Goal: Task Accomplishment & Management: Complete application form

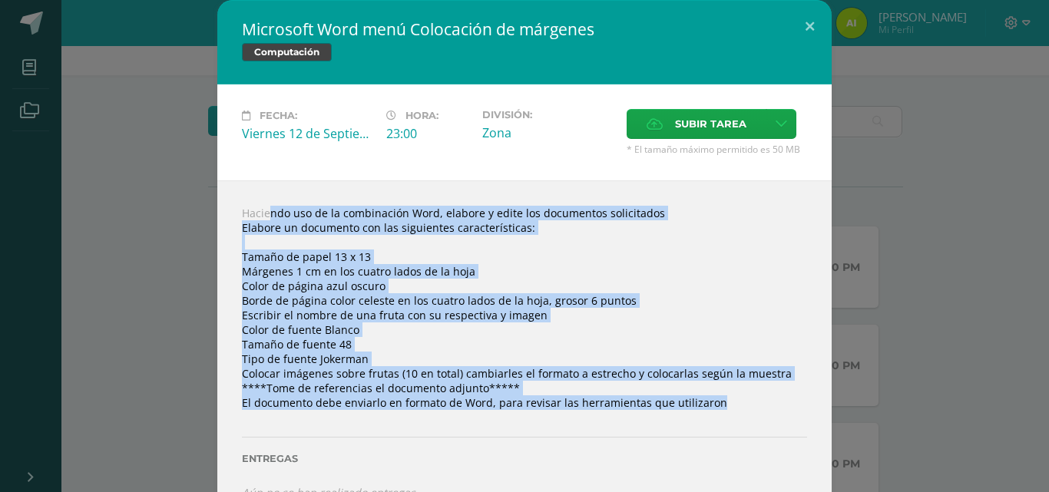
scroll to position [33, 0]
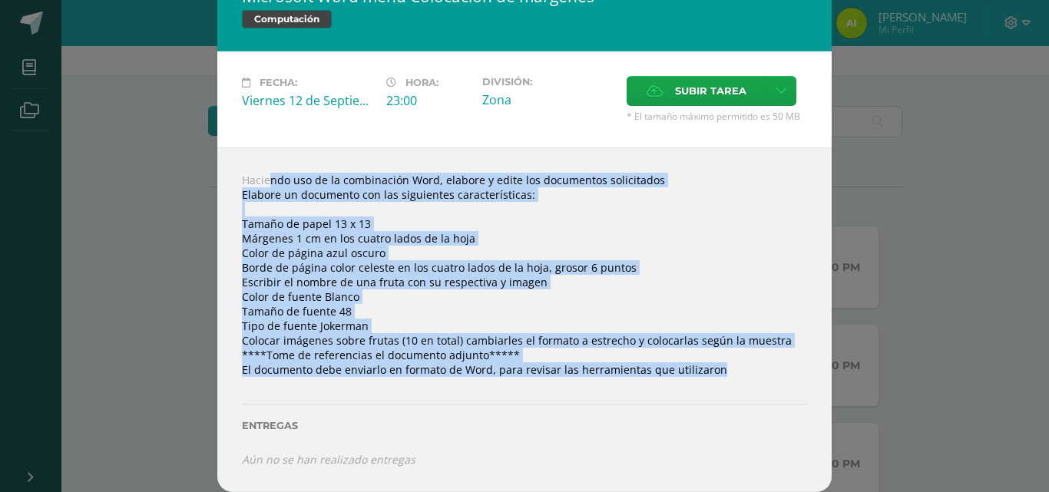
click at [571, 292] on div "Haciendo uso de la combinación Word, elabore y edite los documentos solicitados…" at bounding box center [524, 319] width 614 height 345
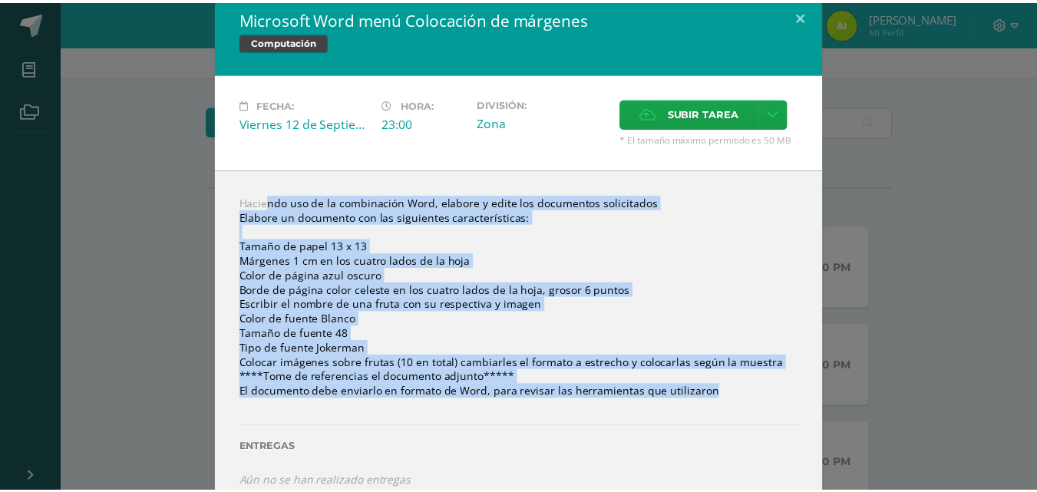
scroll to position [0, 0]
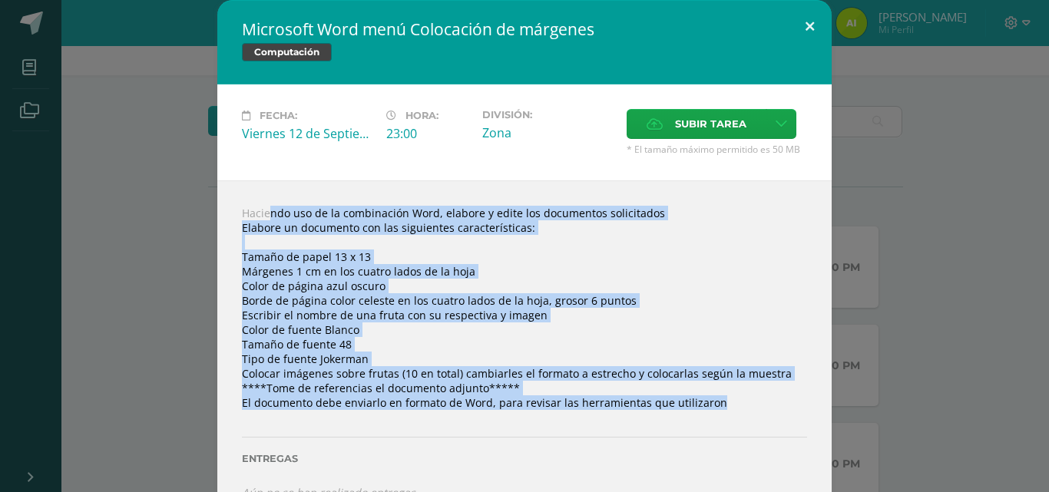
click at [815, 21] on button at bounding box center [810, 26] width 44 height 52
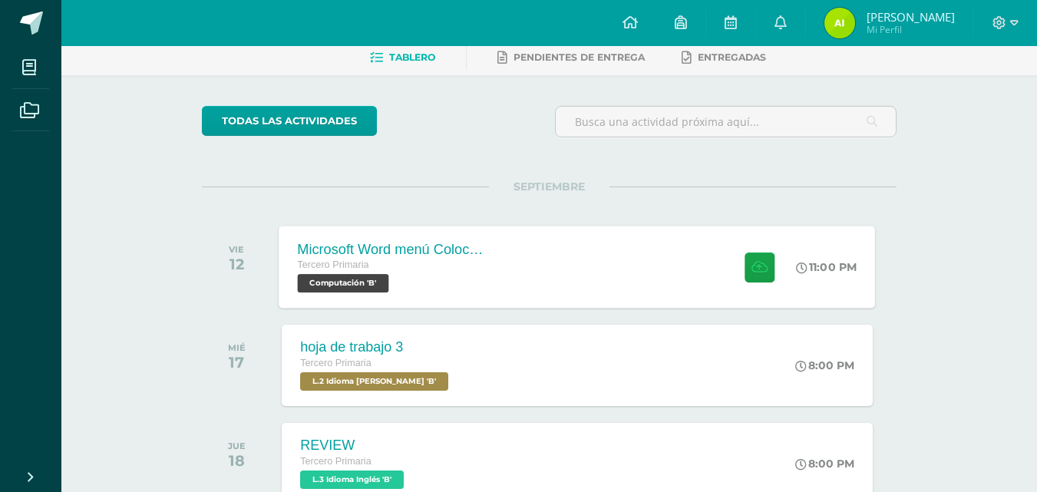
scroll to position [154, 0]
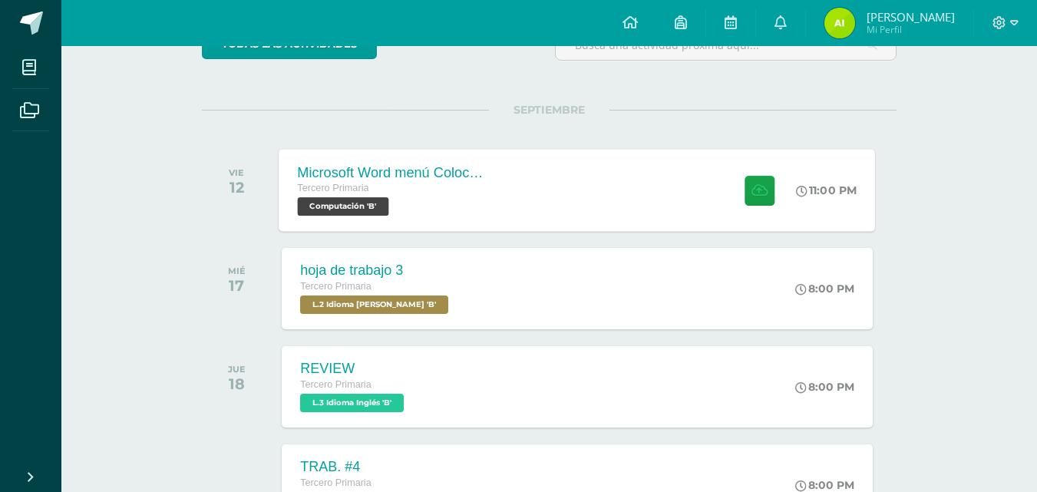
click at [434, 193] on div "Tercero Primaria" at bounding box center [391, 188] width 186 height 17
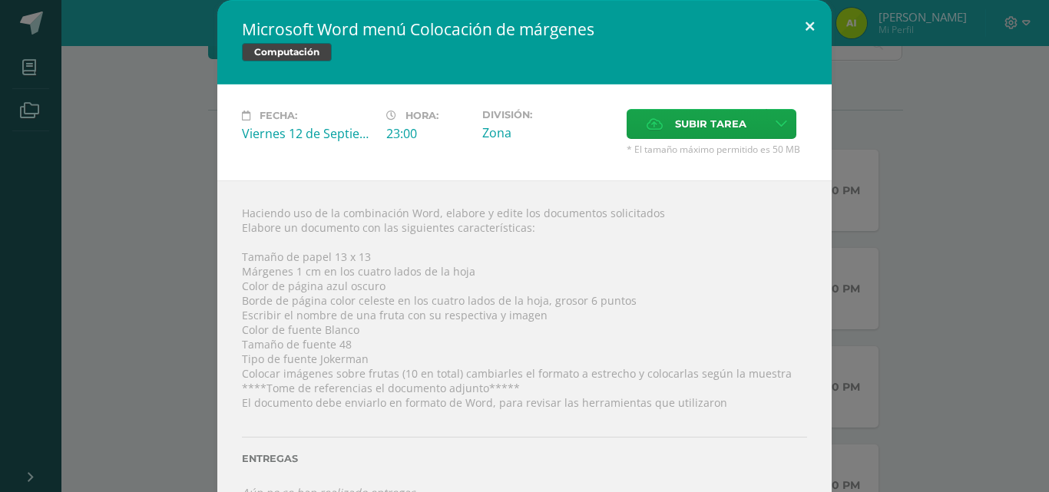
click at [804, 20] on button at bounding box center [810, 26] width 44 height 52
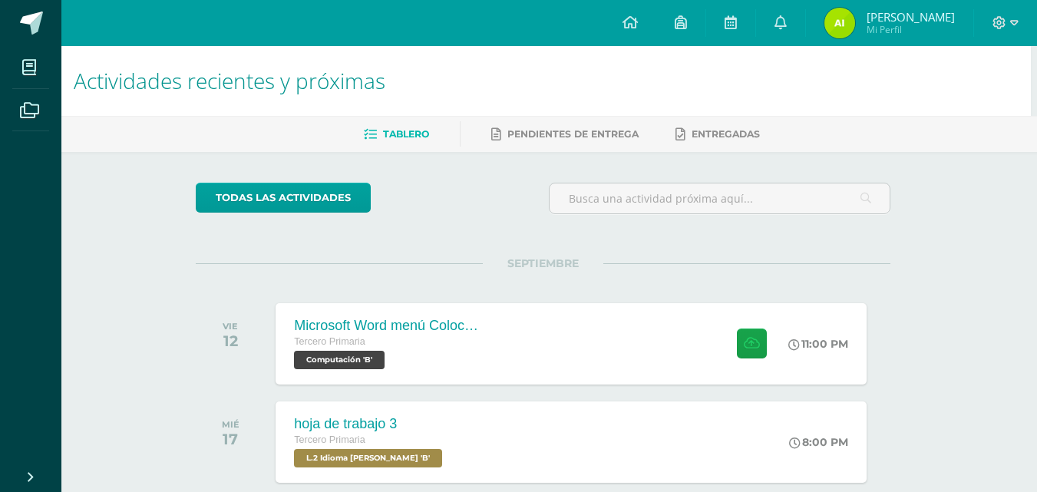
scroll to position [77, 6]
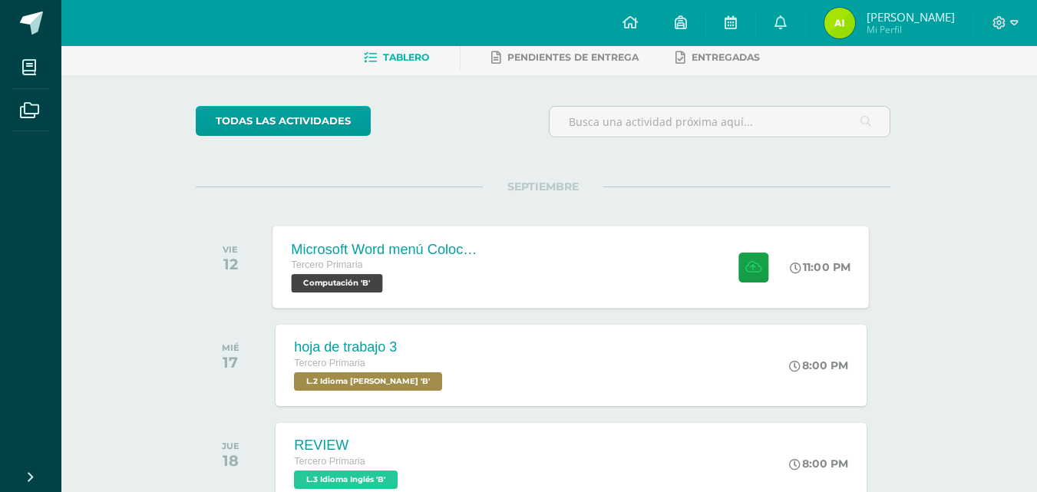
click at [415, 271] on div "Tercero Primaria" at bounding box center [385, 265] width 186 height 17
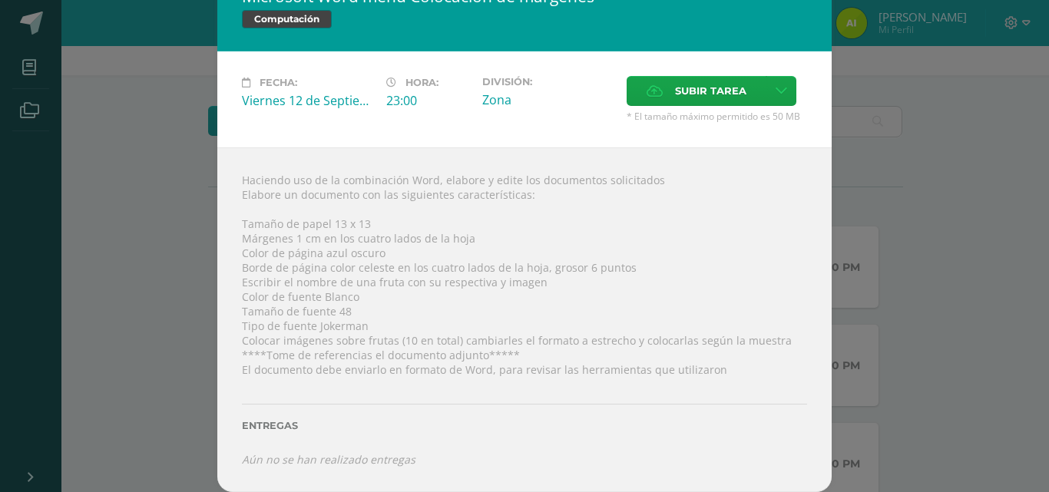
scroll to position [0, 0]
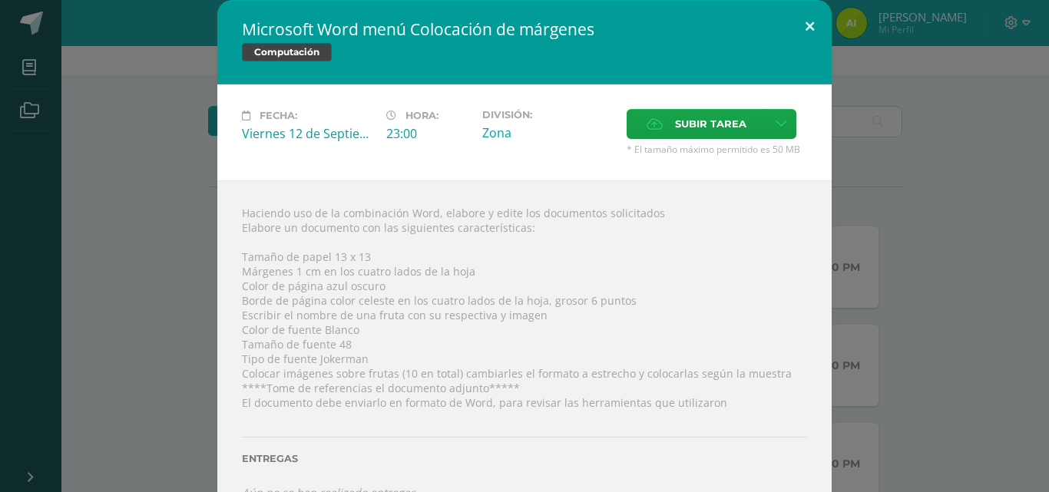
click at [807, 31] on button at bounding box center [810, 26] width 44 height 52
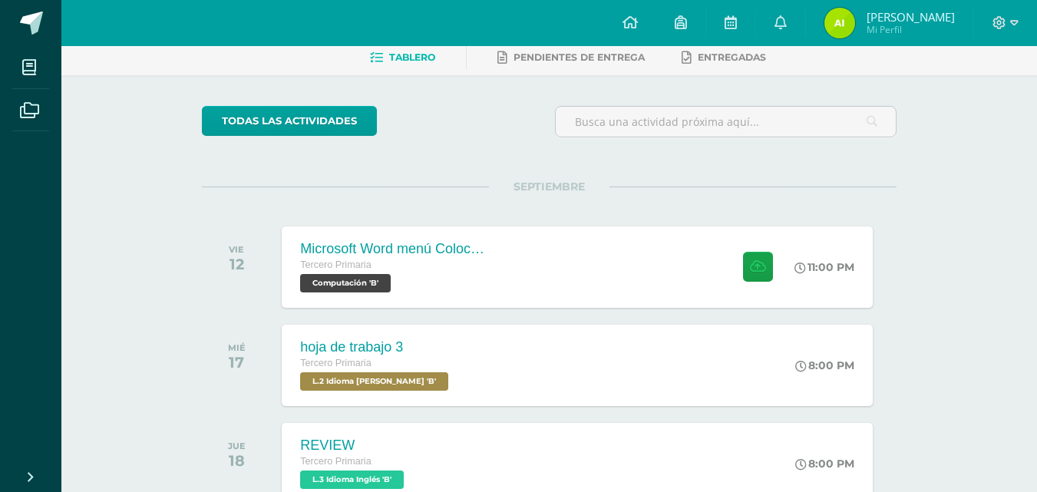
click at [469, 252] on div "Microsoft Word menú Colocación de márgenes" at bounding box center [391, 249] width 186 height 16
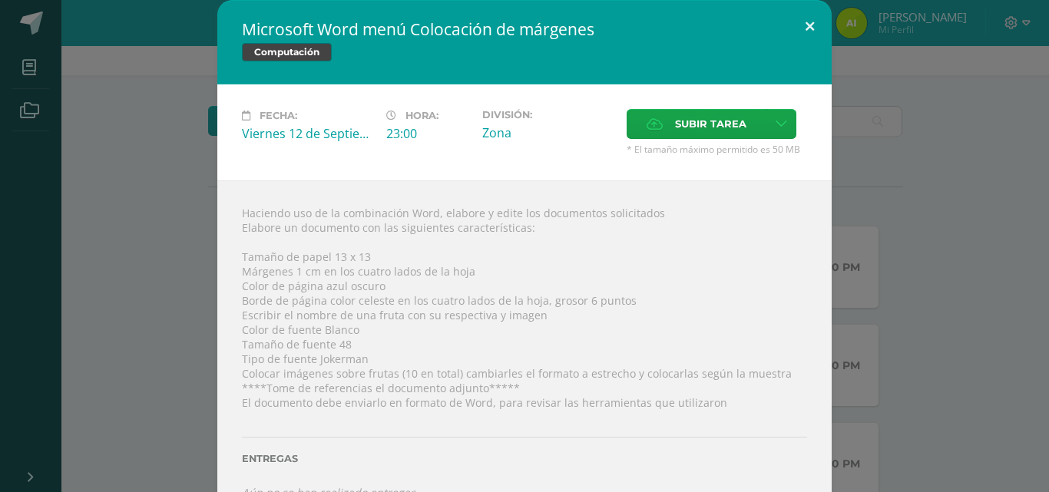
click at [808, 28] on button at bounding box center [810, 26] width 44 height 52
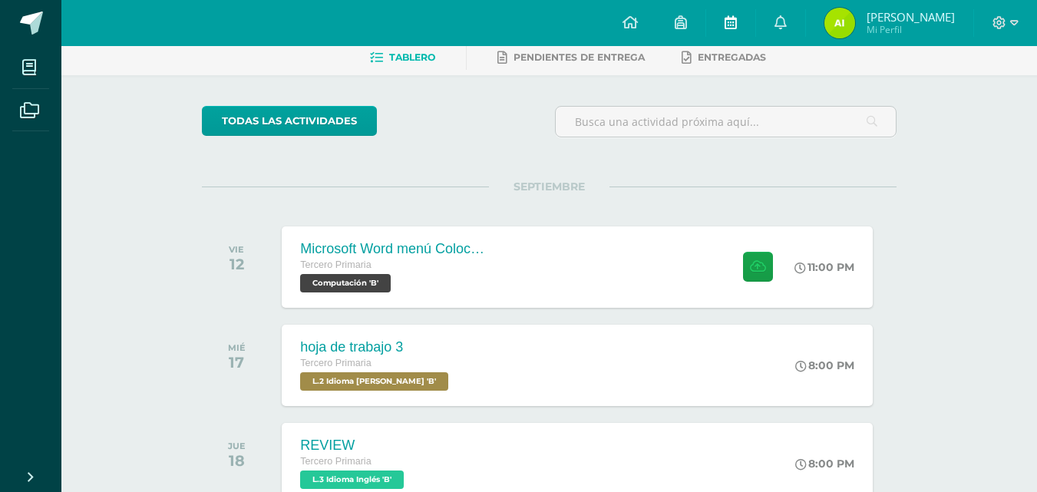
click at [749, 25] on link at bounding box center [730, 23] width 49 height 46
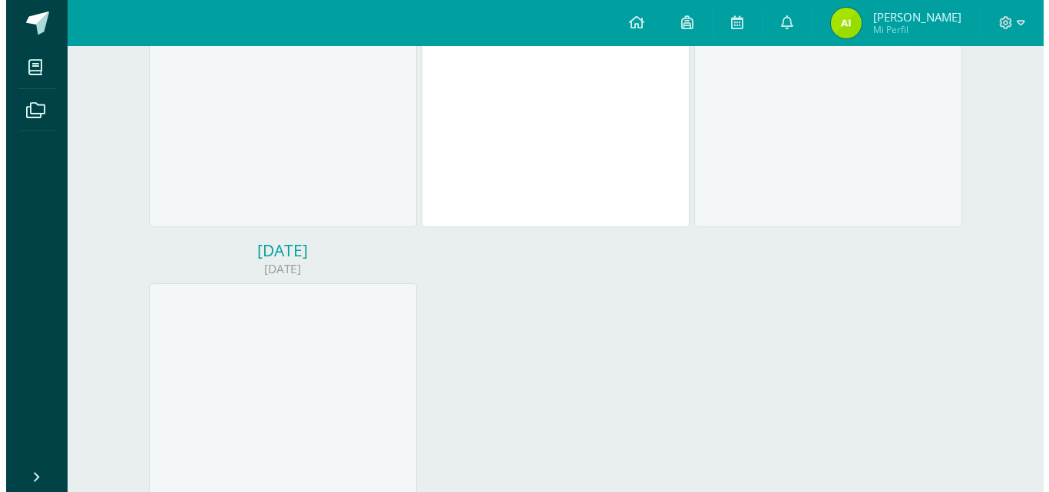
scroll to position [384, 0]
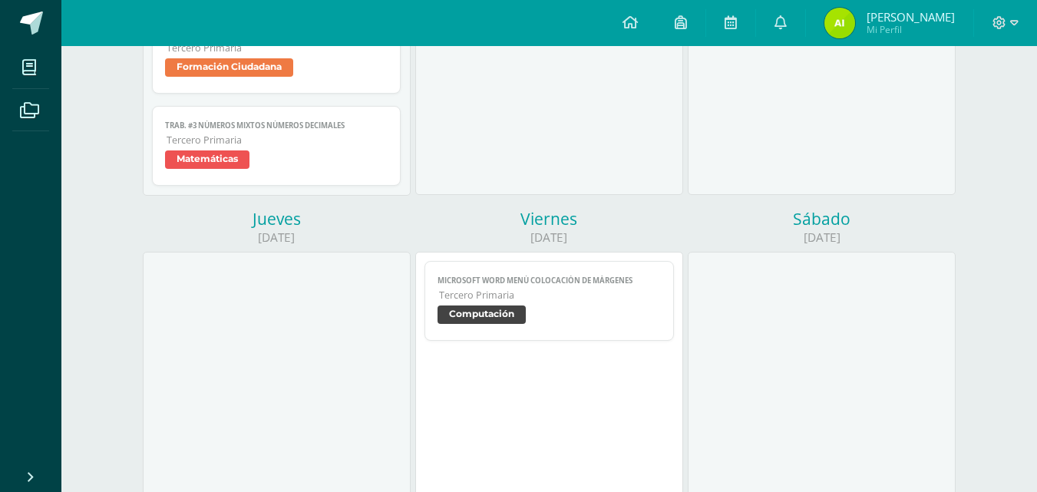
click at [544, 276] on span "Microsoft Word menú Colocación de márgenes" at bounding box center [549, 281] width 223 height 10
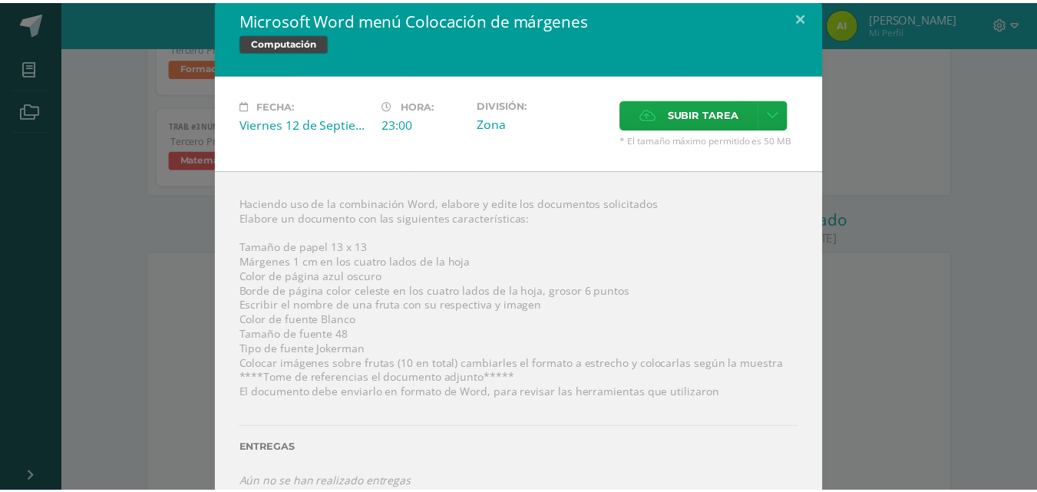
scroll to position [0, 0]
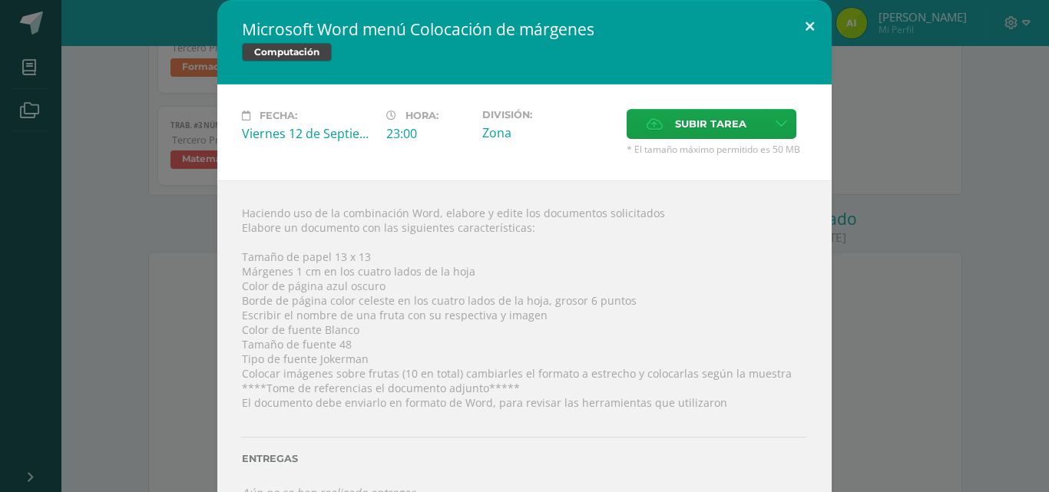
click at [801, 30] on button at bounding box center [810, 26] width 44 height 52
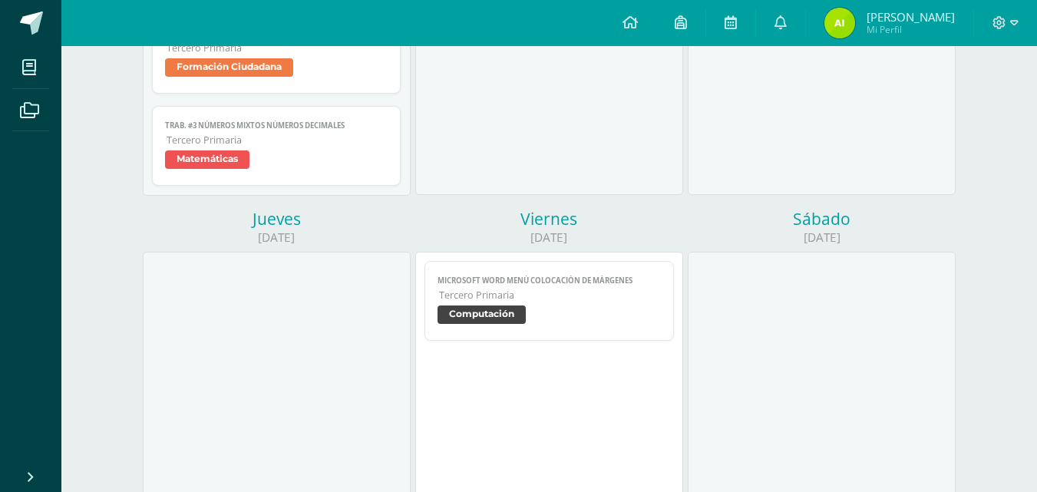
click at [944, 46] on div "TRAB. #3 La Energía Medio Natural Cargando contenido TRAB. #3 La Energía Tercer…" at bounding box center [822, 53] width 268 height 283
click at [914, 28] on span "Mi Perfil" at bounding box center [911, 29] width 88 height 13
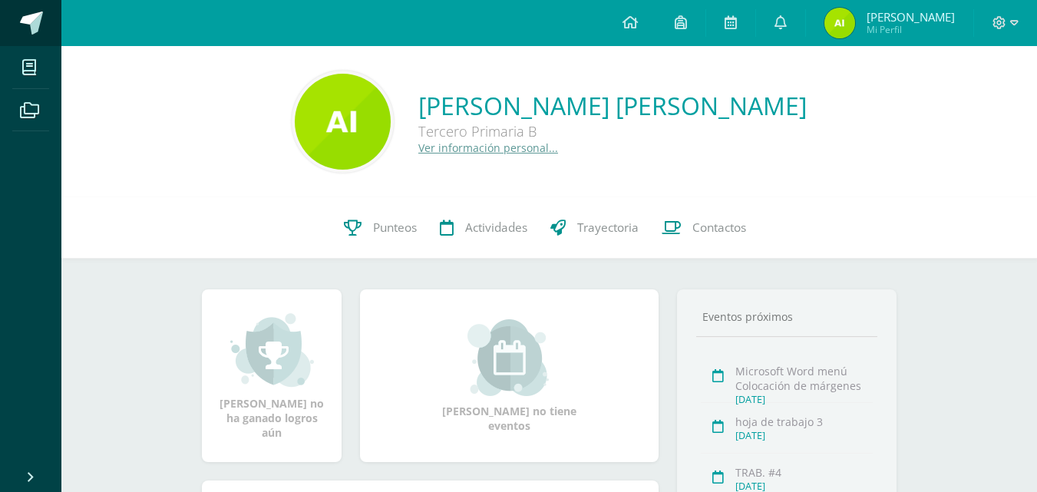
click at [41, 25] on span at bounding box center [31, 23] width 23 height 23
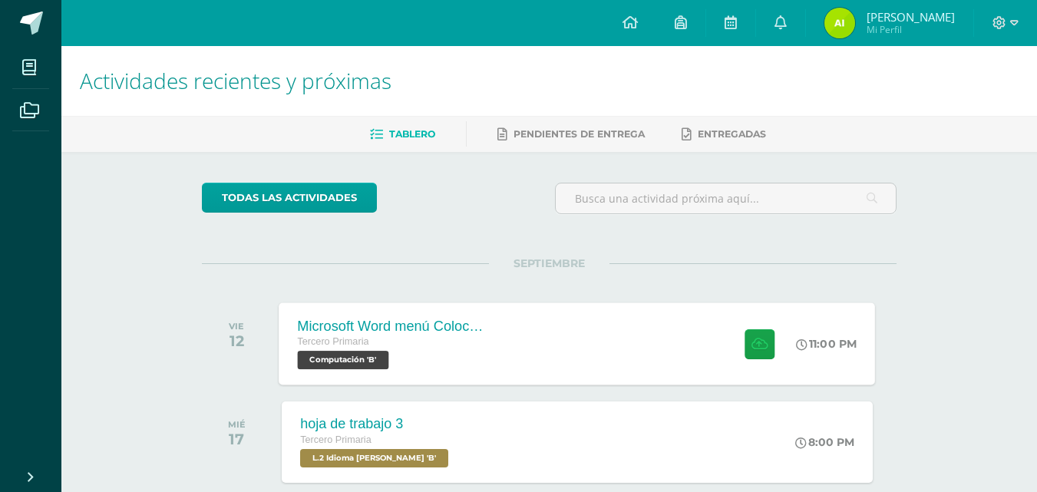
click at [458, 336] on div "Tercero Primaria" at bounding box center [391, 342] width 186 height 17
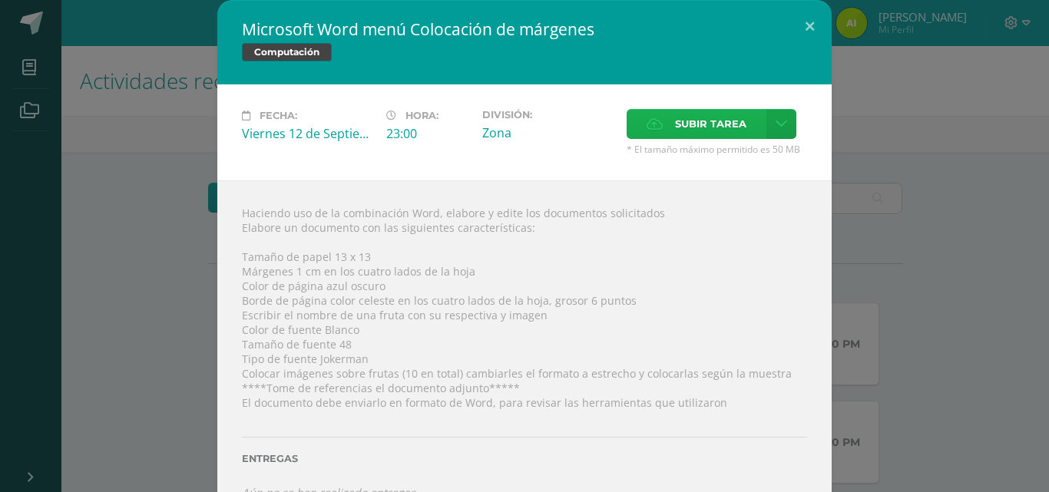
click at [664, 124] on label "Subir tarea" at bounding box center [696, 124] width 140 height 30
click at [0, 0] on input "Subir tarea" at bounding box center [0, 0] width 0 height 0
click at [223, 419] on div "Haciendo uso de la combinación Word, elabore y edite los documentos solicitados…" at bounding box center [524, 352] width 614 height 345
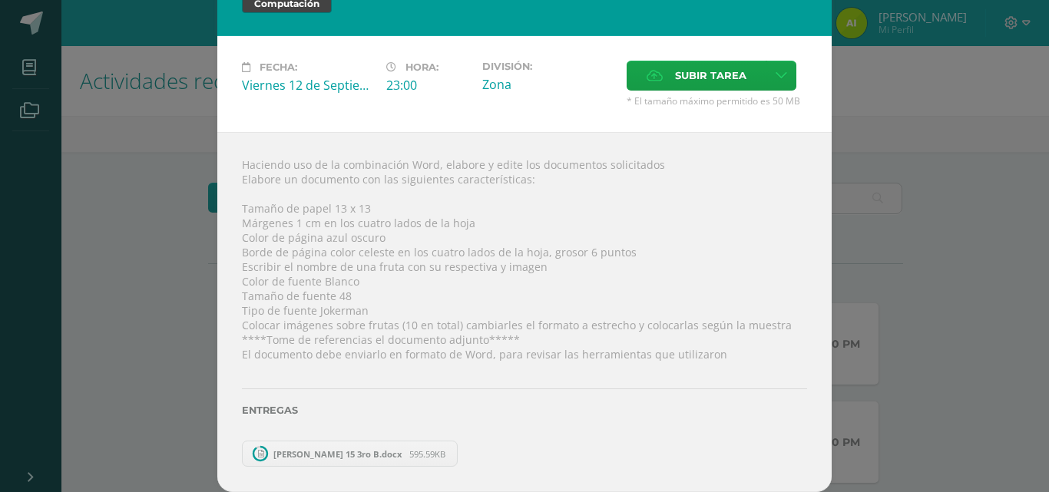
scroll to position [21, 0]
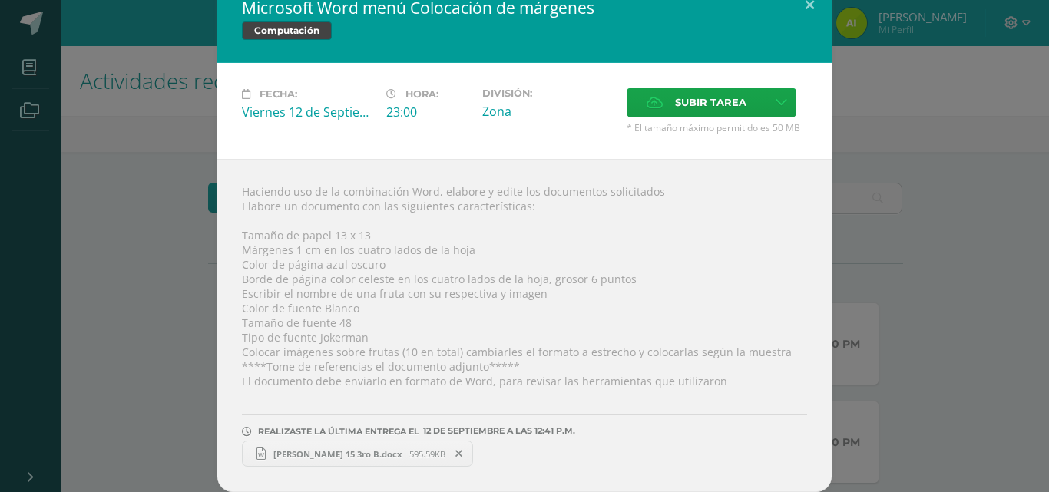
click at [297, 451] on span "Angel Interiano 15 3ro B.docx" at bounding box center [338, 454] width 144 height 12
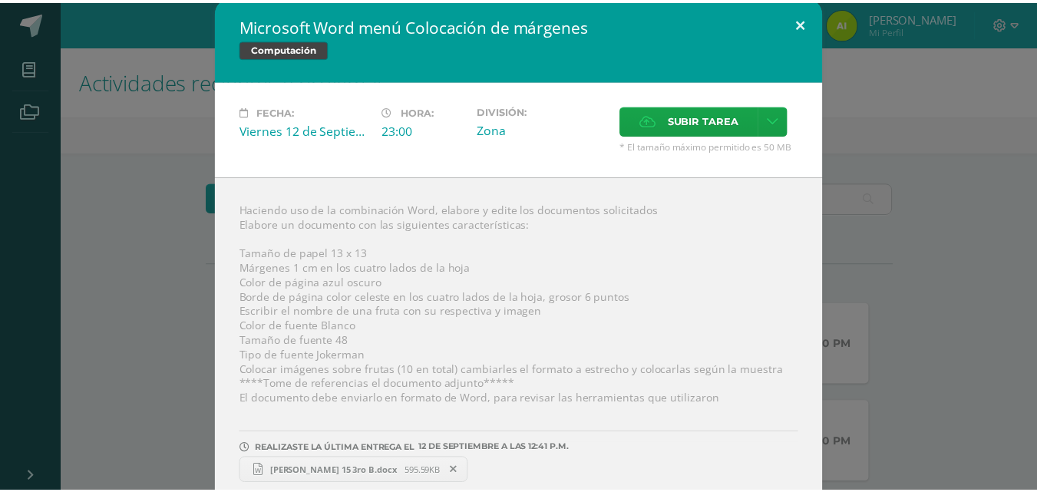
scroll to position [0, 0]
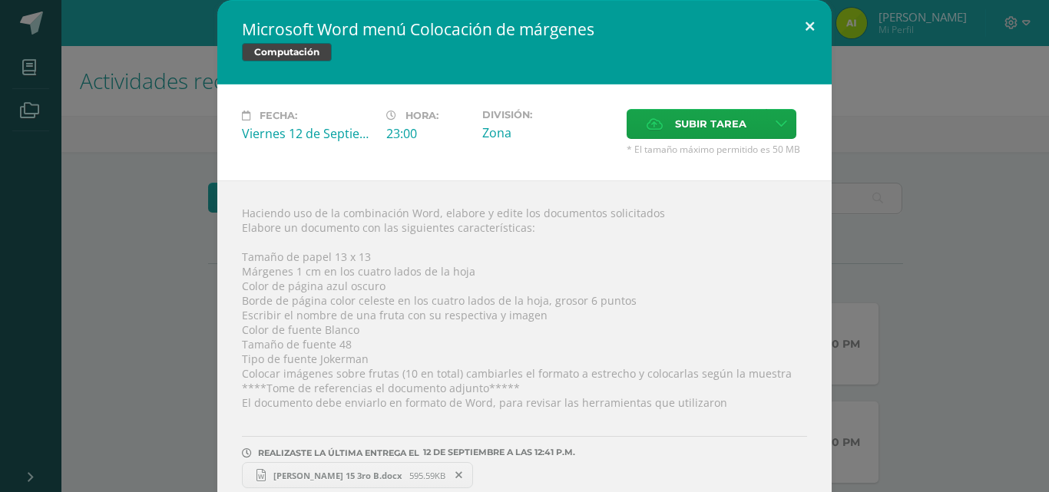
click at [794, 24] on button at bounding box center [810, 26] width 44 height 52
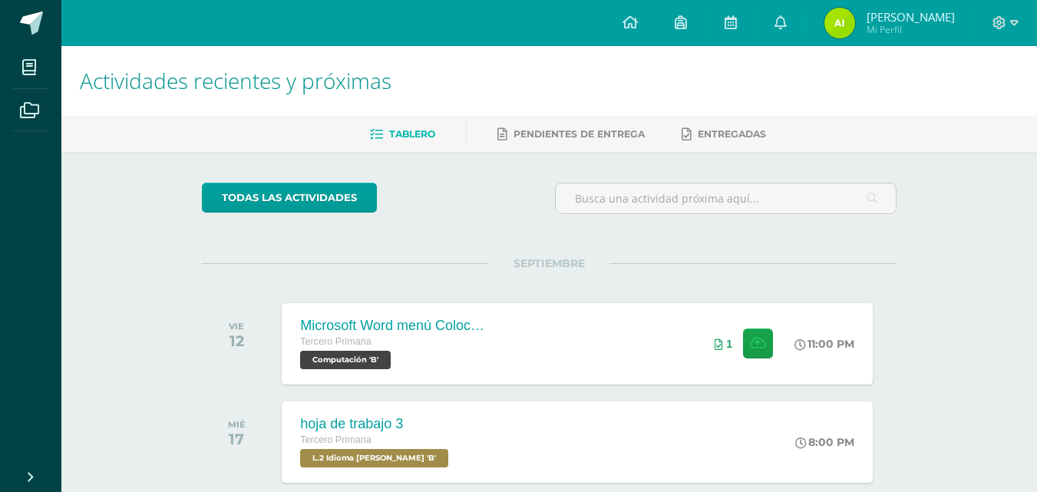
click at [894, 29] on span "Mi Perfil" at bounding box center [911, 29] width 88 height 13
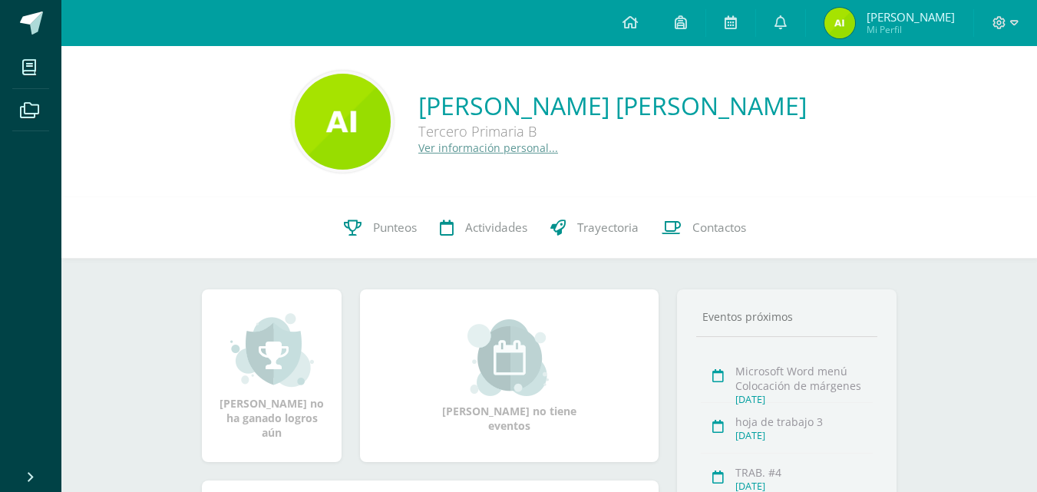
click at [366, 140] on img at bounding box center [343, 122] width 96 height 96
click at [320, 121] on img at bounding box center [343, 122] width 96 height 96
click at [344, 107] on img at bounding box center [343, 122] width 96 height 96
click at [1000, 21] on icon at bounding box center [1000, 23] width 14 height 14
click at [979, 84] on span "Configuración" at bounding box center [967, 82] width 71 height 15
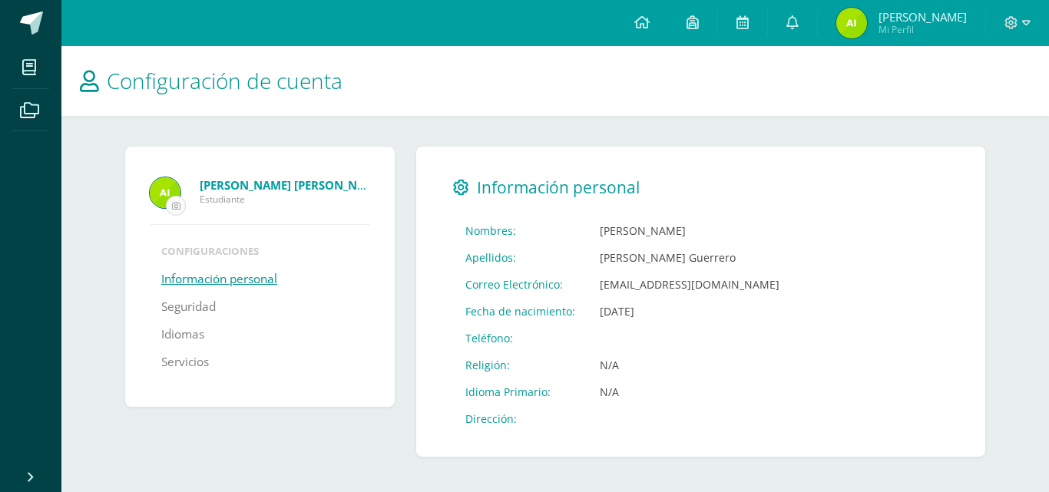
click at [176, 205] on input "file" at bounding box center [176, 206] width 18 height 18
click at [176, 201] on input "file" at bounding box center [176, 206] width 18 height 18
type input "C:\fakepath\Fotos De Mono.jpg"
click at [8, 25] on link at bounding box center [30, 23] width 61 height 46
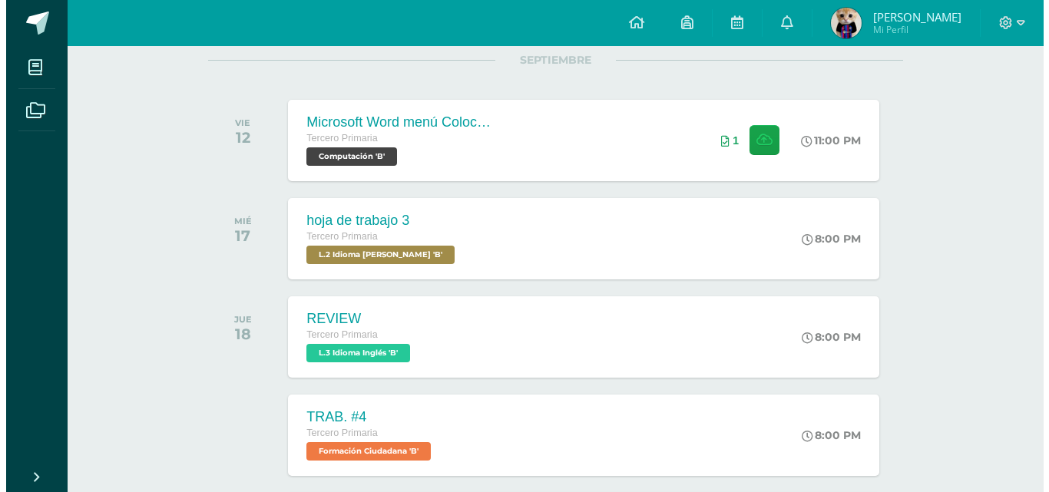
scroll to position [230, 0]
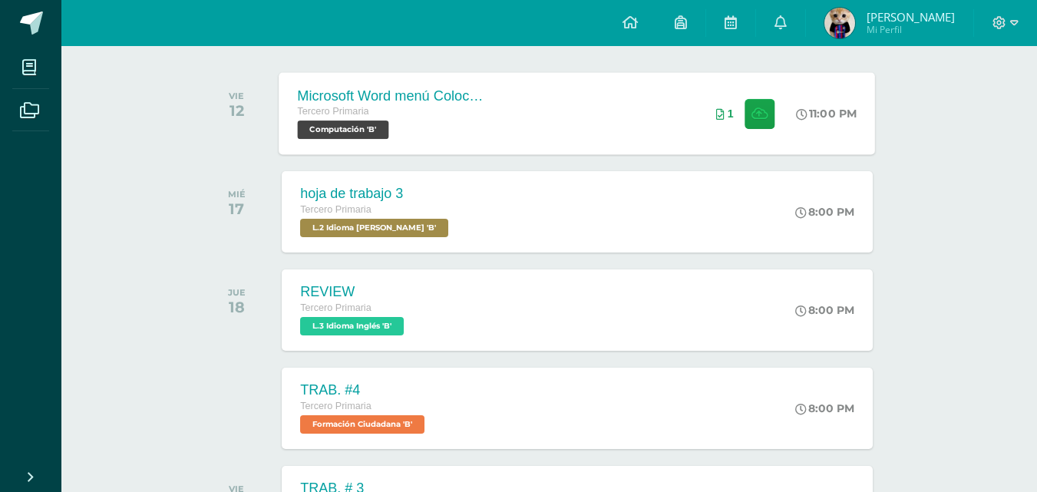
click at [339, 112] on span "Tercero Primaria" at bounding box center [333, 111] width 71 height 11
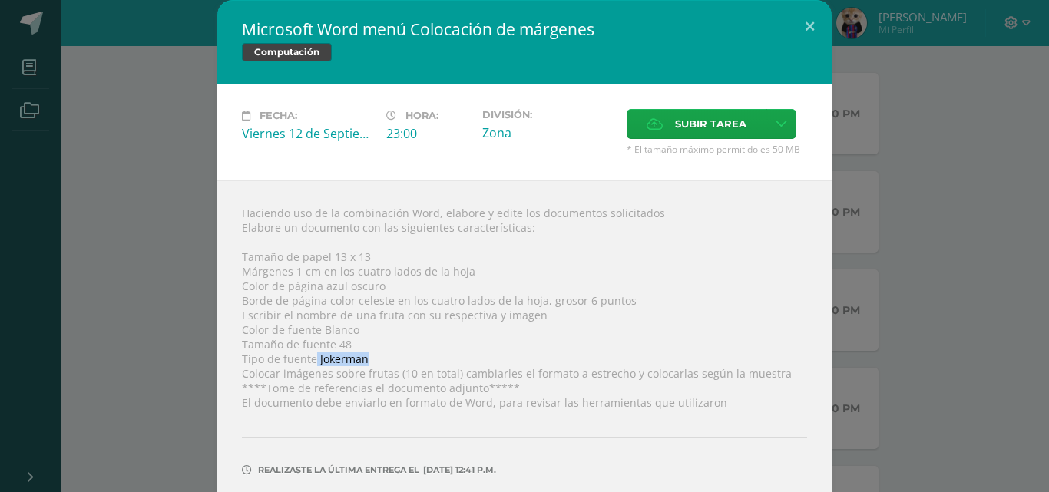
drag, startPoint x: 309, startPoint y: 357, endPoint x: 372, endPoint y: 358, distance: 63.0
click at [372, 358] on div "Haciendo uso de la combinación Word, elabore y edite los documentos solicitados…" at bounding box center [524, 365] width 614 height 371
copy div "Jokerman"
